Goal: Information Seeking & Learning: Understand process/instructions

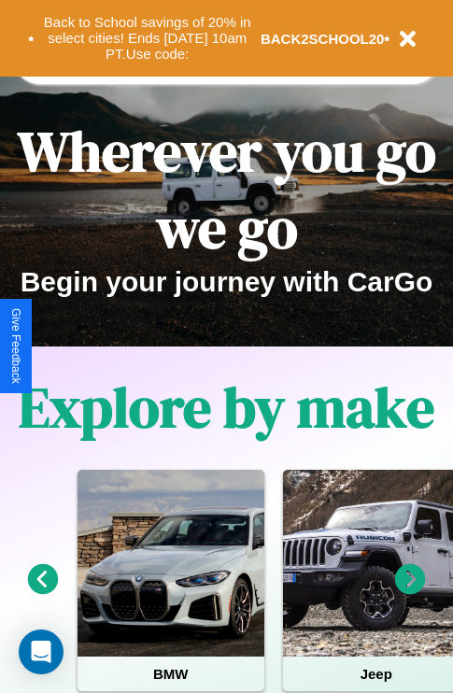
scroll to position [288, 0]
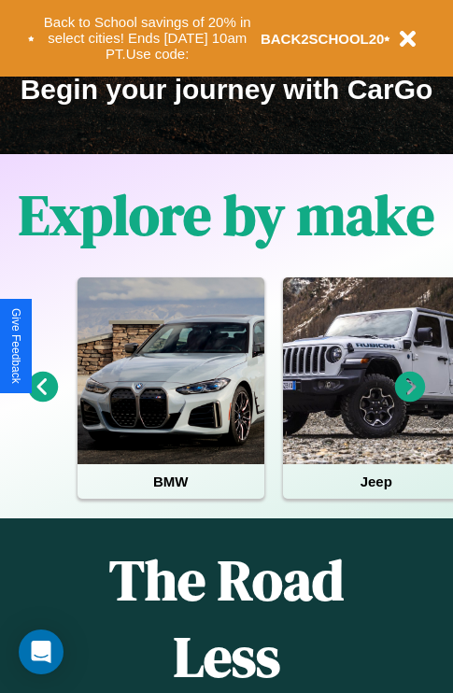
click at [410, 400] on icon at bounding box center [410, 387] width 31 height 31
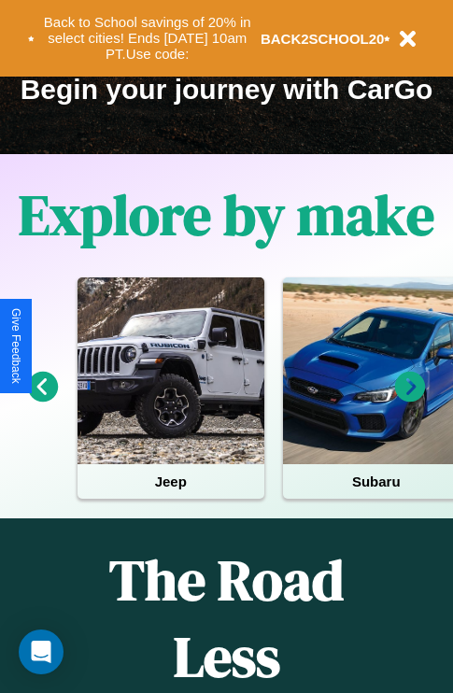
click at [410, 400] on icon at bounding box center [410, 387] width 31 height 31
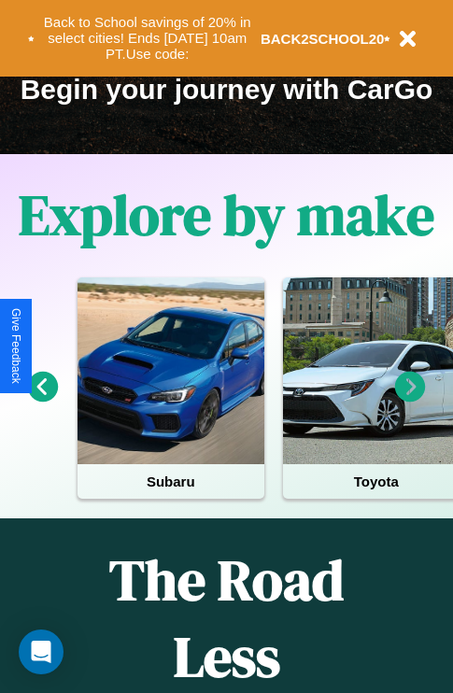
click at [410, 400] on icon at bounding box center [410, 387] width 31 height 31
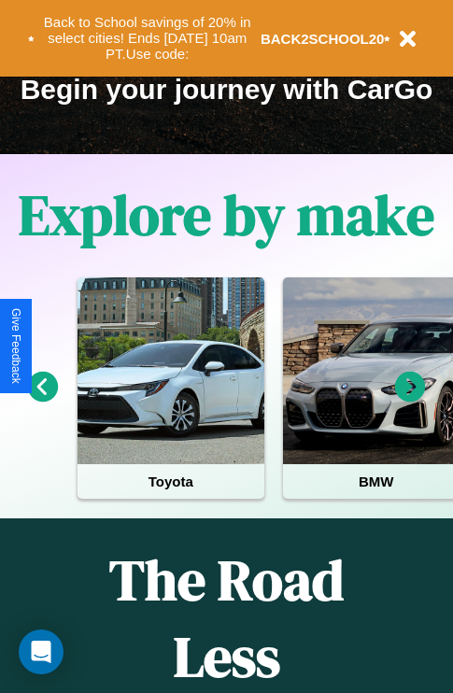
click at [410, 400] on icon at bounding box center [410, 387] width 31 height 31
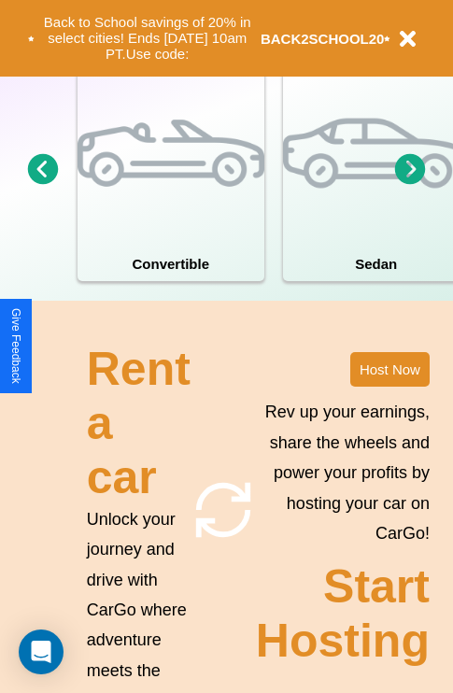
scroll to position [1456, 0]
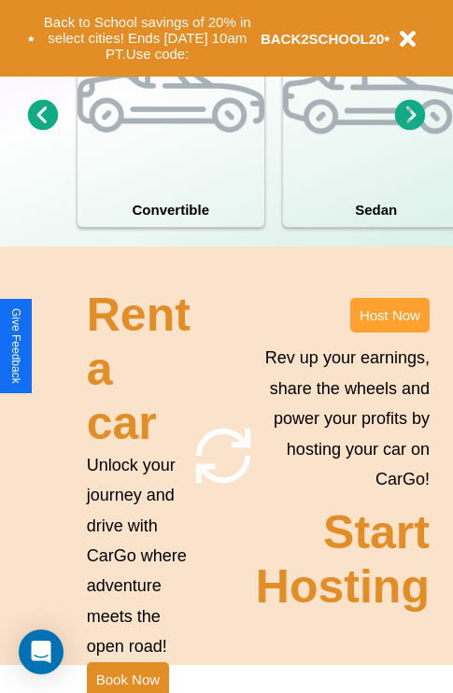
click at [390, 333] on button "Host Now" at bounding box center [389, 315] width 79 height 35
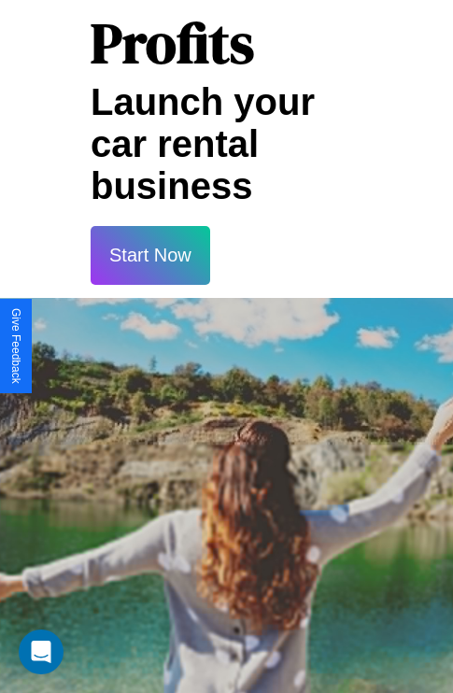
scroll to position [3042, 0]
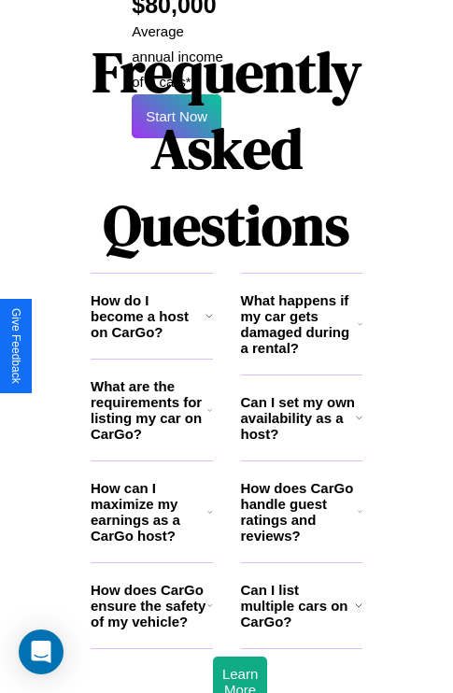
click at [301, 582] on h3 "Can I list multiple cars on CarGo?" at bounding box center [298, 606] width 114 height 48
click at [209, 505] on icon at bounding box center [210, 512] width 6 height 15
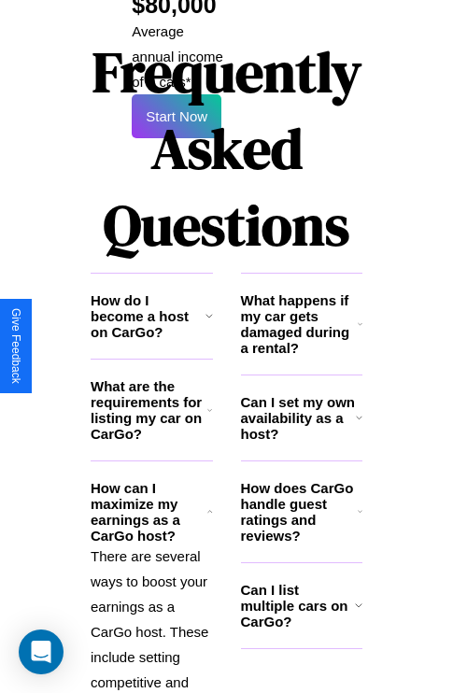
click at [358, 598] on icon at bounding box center [358, 605] width 7 height 15
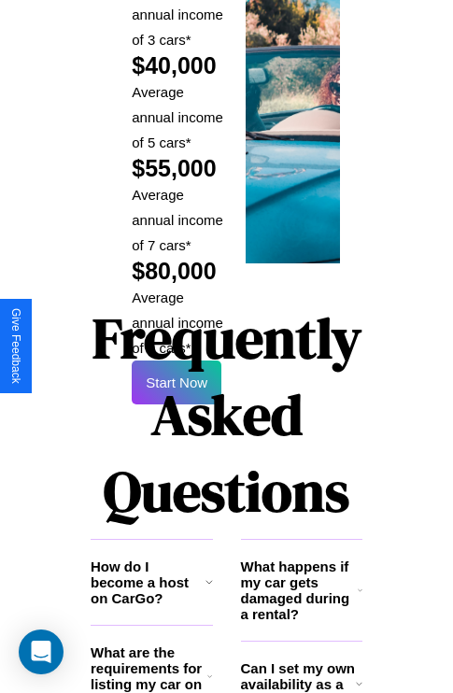
scroll to position [2750, 0]
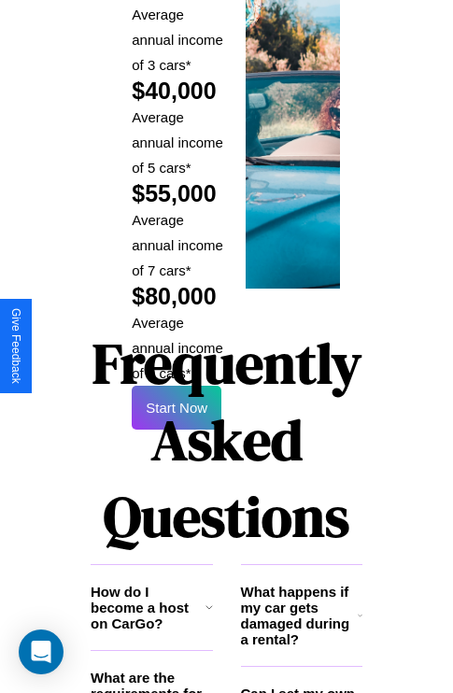
click at [177, 346] on h1 "Frequently Asked Questions" at bounding box center [227, 440] width 272 height 249
